Goal: Task Accomplishment & Management: Complete application form

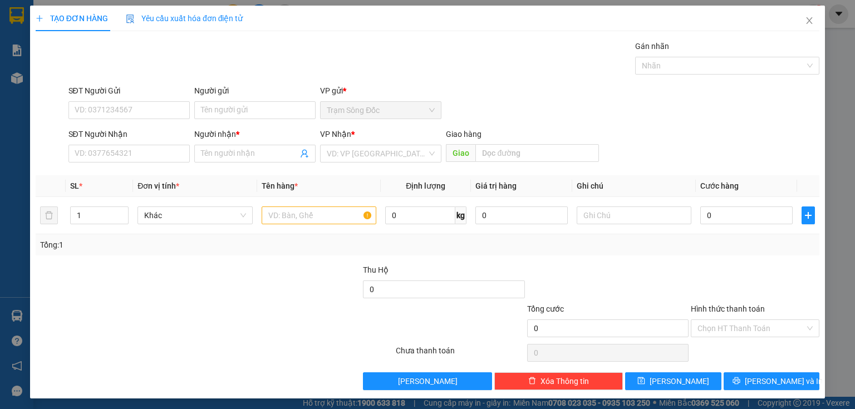
click at [188, 155] on div "SĐT Người Nhận VD: 0377654321" at bounding box center [129, 147] width 126 height 39
click at [180, 153] on input "SĐT Người Nhận" at bounding box center [128, 154] width 121 height 18
type input "0917095051"
drag, startPoint x: 119, startPoint y: 175, endPoint x: 158, endPoint y: 174, distance: 39.5
click at [119, 177] on div "0917095051 - TRUC" at bounding box center [128, 175] width 107 height 12
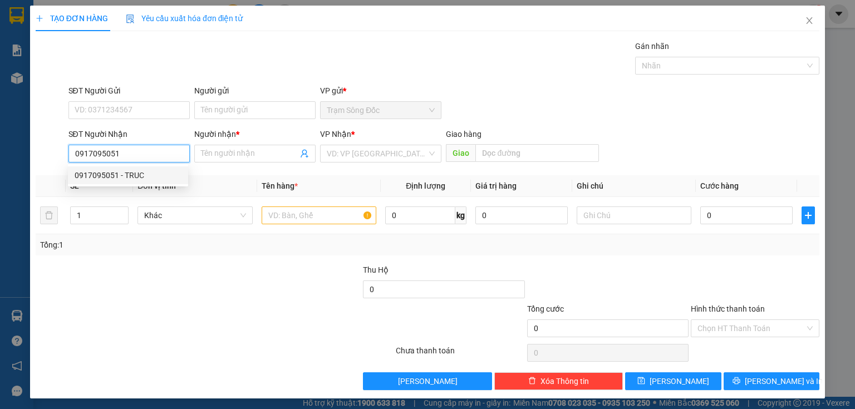
type input "TRUC"
type input "[PERSON_NAME]. [GEOGRAPHIC_DATA]"
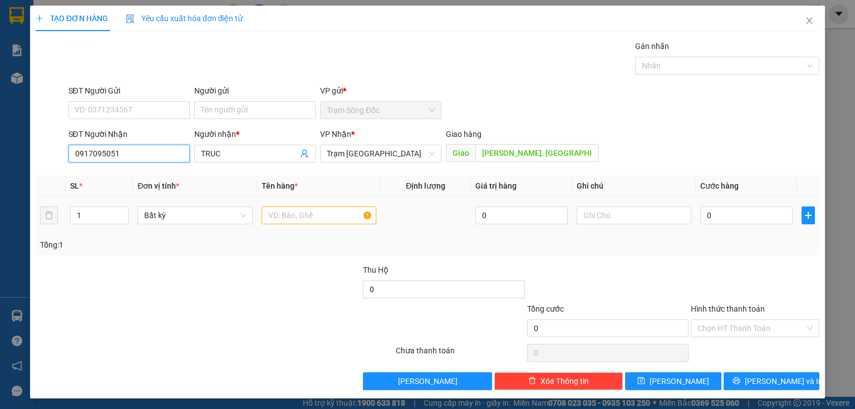
type input "0917095051"
click at [342, 214] on input "text" at bounding box center [319, 215] width 115 height 18
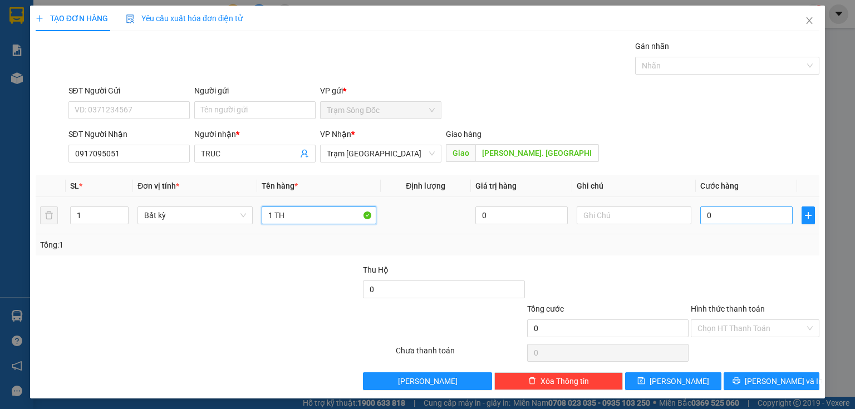
type input "1 TH"
click at [744, 213] on input "0" at bounding box center [746, 215] width 92 height 18
type input "4"
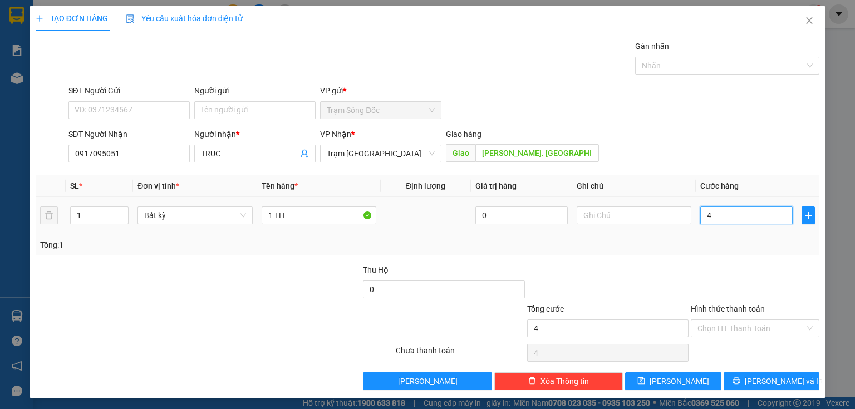
type input "40"
type input "400"
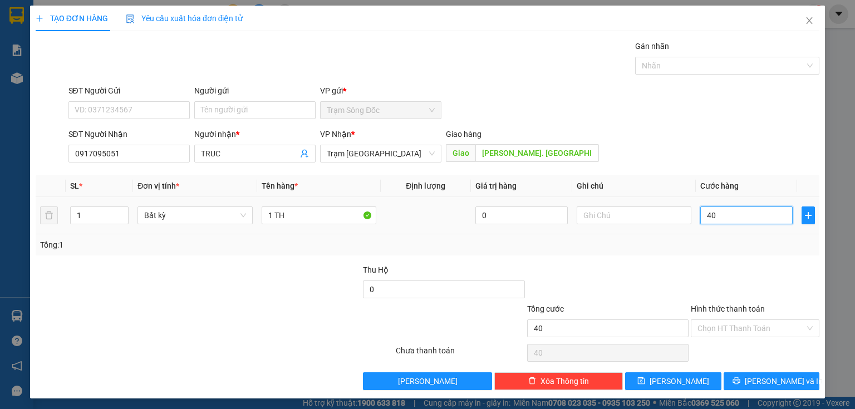
type input "400"
type input "4.000"
type input "40.000"
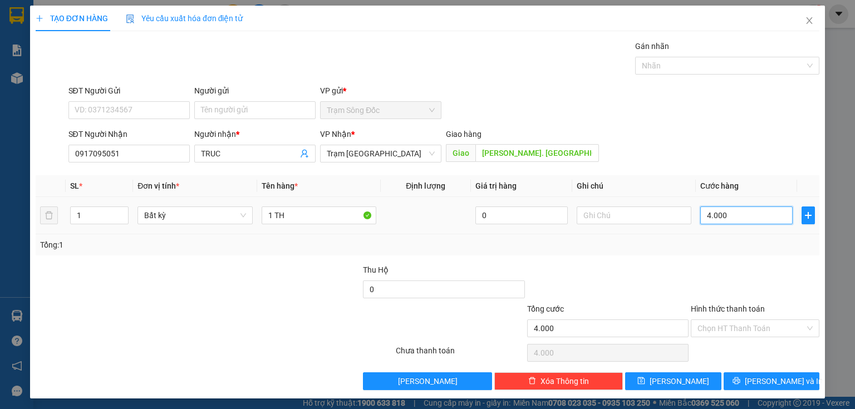
type input "40.000"
click at [731, 326] on input "Hình thức thanh toán" at bounding box center [750, 328] width 107 height 17
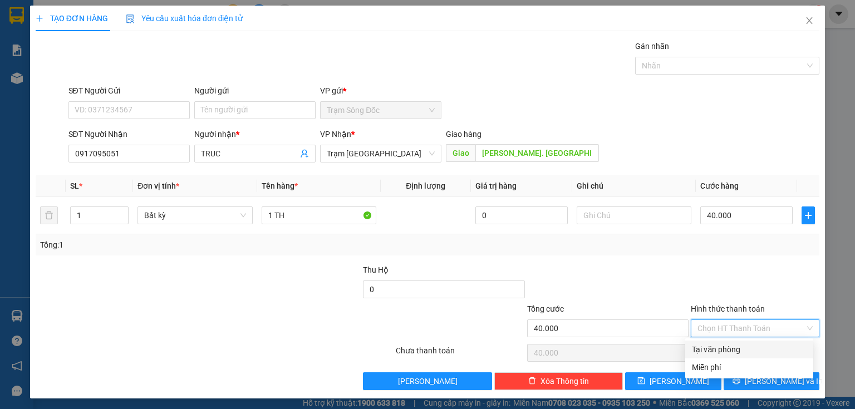
click at [718, 354] on div "Tại văn phòng" at bounding box center [749, 349] width 115 height 12
type input "0"
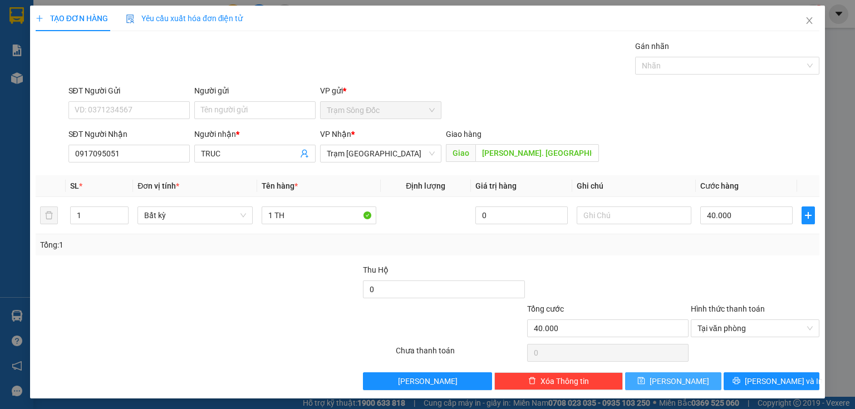
click at [642, 383] on button "[PERSON_NAME]" at bounding box center [673, 381] width 96 height 18
type input "0"
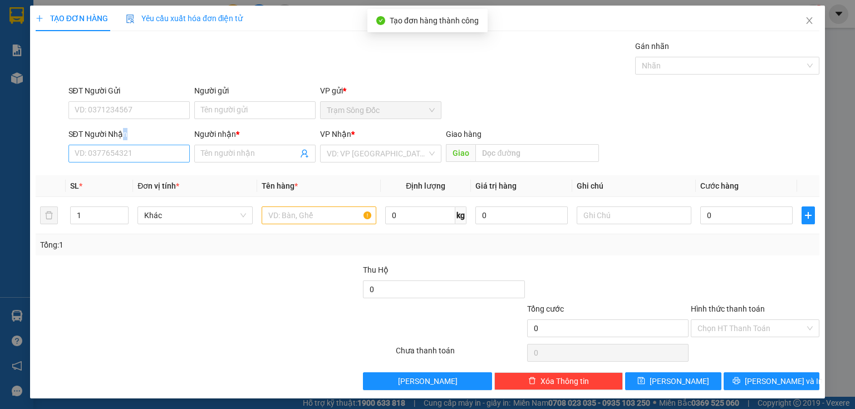
drag, startPoint x: 125, startPoint y: 136, endPoint x: 123, endPoint y: 146, distance: 10.2
click at [122, 139] on div "SĐT Người Nhận" at bounding box center [128, 134] width 121 height 12
click at [122, 145] on input "SĐT Người Nhận" at bounding box center [128, 154] width 121 height 18
click at [125, 148] on input "SĐT Người Nhận" at bounding box center [128, 154] width 121 height 18
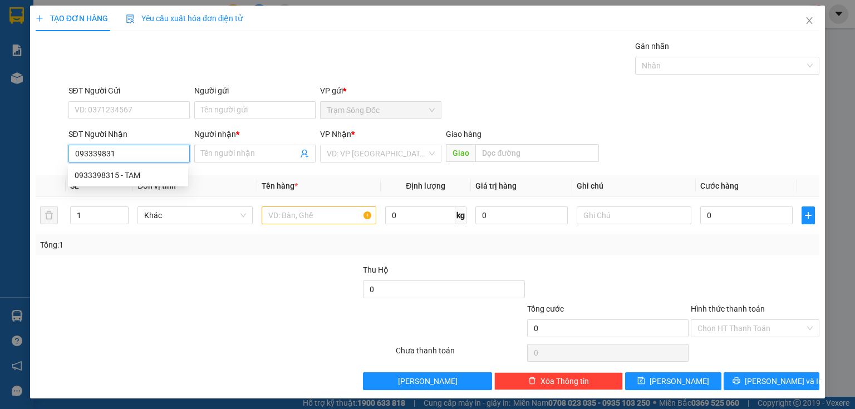
type input "0933398315"
click at [124, 181] on div "0933398315 - TAM" at bounding box center [128, 175] width 107 height 12
type input "TAM"
type input "0933398315"
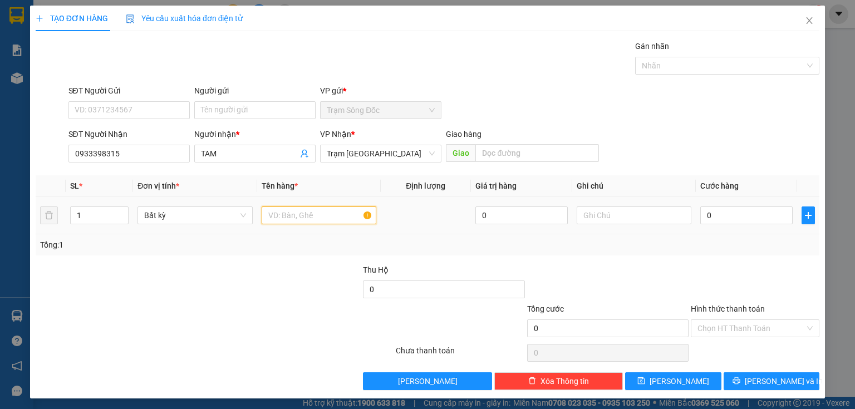
click at [278, 216] on input "text" at bounding box center [319, 215] width 115 height 18
type input "1 CỤC"
click at [731, 210] on input "0" at bounding box center [746, 215] width 92 height 18
type input "5"
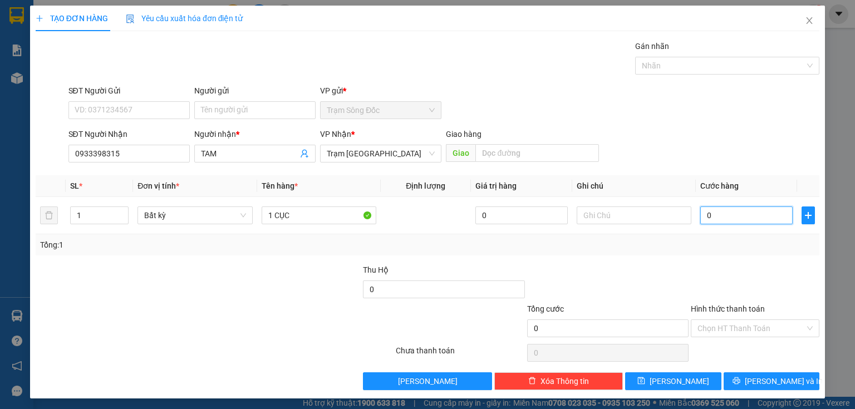
type input "5"
type input "50"
type input "500"
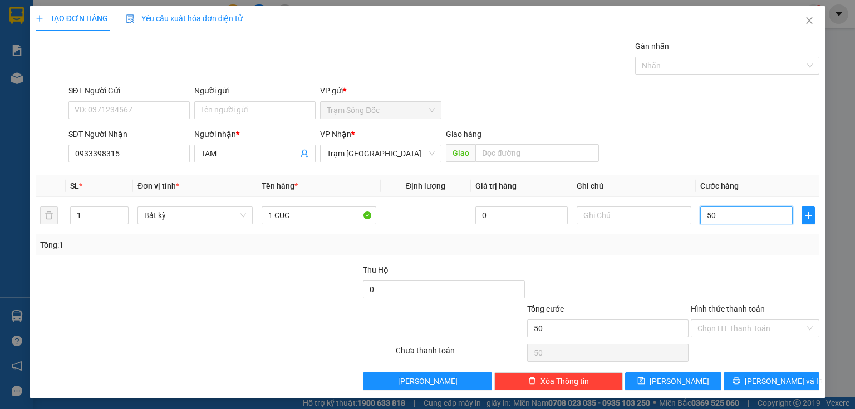
type input "500"
type input "5.000"
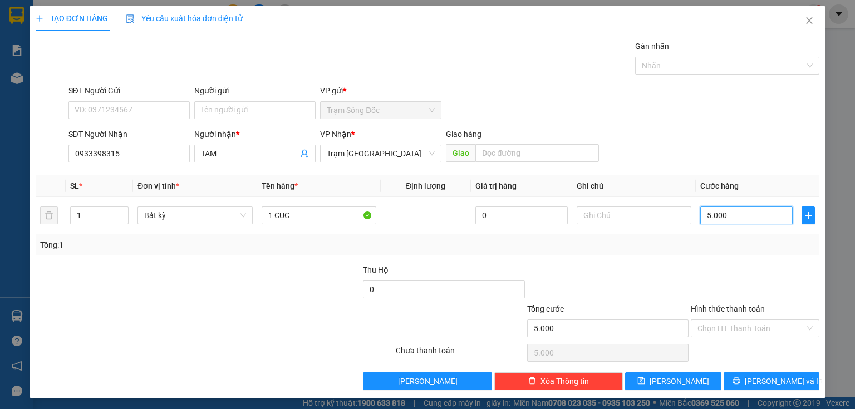
type input "50.000"
click at [647, 383] on button "[PERSON_NAME]" at bounding box center [673, 381] width 96 height 18
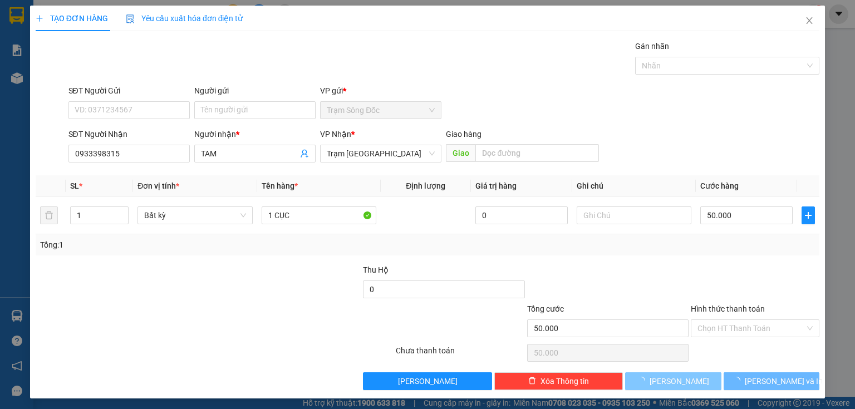
type input "0"
